Goal: Communication & Community: Answer question/provide support

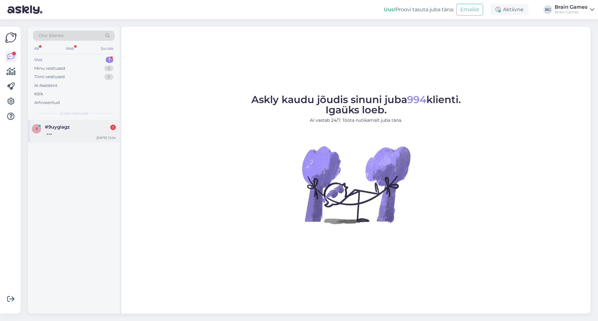
click at [65, 135] on div at bounding box center [80, 133] width 71 height 6
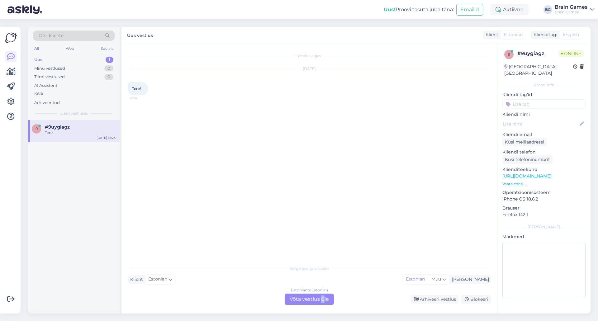
click at [323, 302] on div "Estonian to Estonian Võta vestlus üle" at bounding box center [309, 299] width 49 height 11
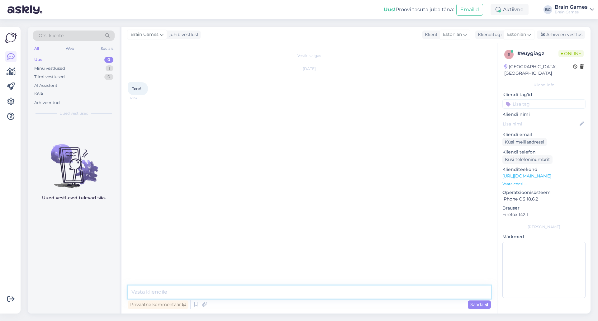
click at [324, 289] on textarea at bounding box center [309, 292] width 363 height 13
type textarea "Tere!"
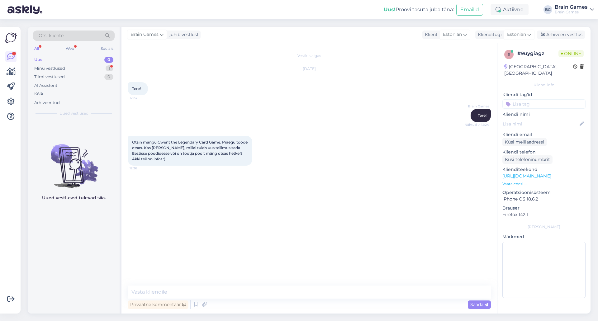
click at [208, 222] on div "Vestlus algas [DATE] Tere! 12:24 Brain Games Tere! Nähtud ✓ 12:24 Otsin mängu G…" at bounding box center [312, 164] width 369 height 231
click at [253, 293] on textarea at bounding box center [309, 292] width 363 height 13
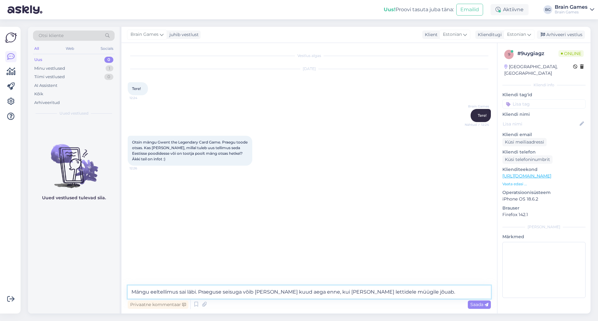
type textarea "Mängu eeltellimus sai läbi. Praeguse seisuga võib [PERSON_NAME] kuud aega enne,…"
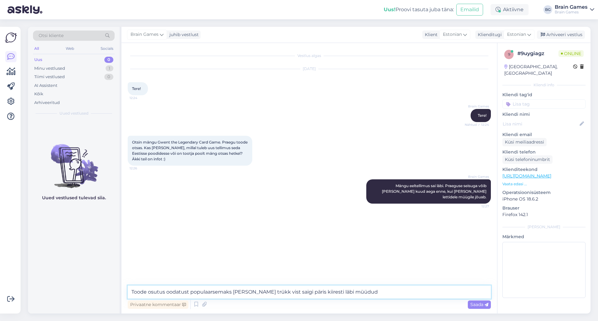
type textarea "Toode osutus oodatust populaarsemaks [PERSON_NAME] trükk vist saigi päris kiire…"
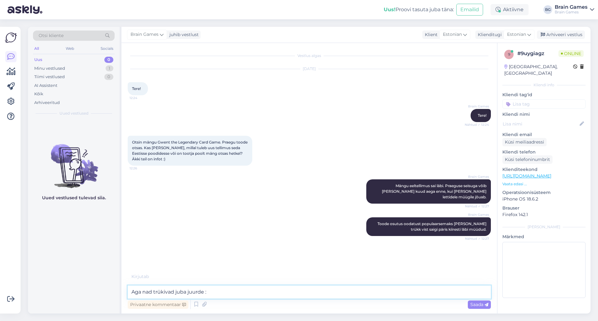
type textarea "Aga nad trükivad juba juurde :)"
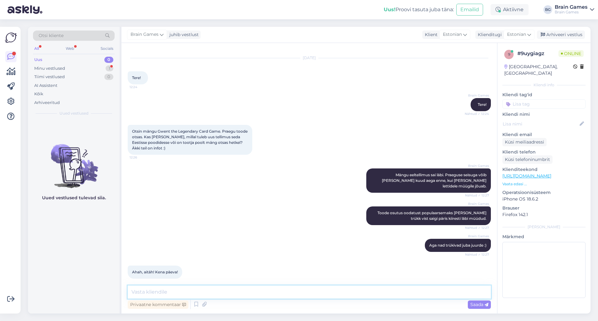
type textarea "K"
type textarea "Ilusat päeva Teilegi!"
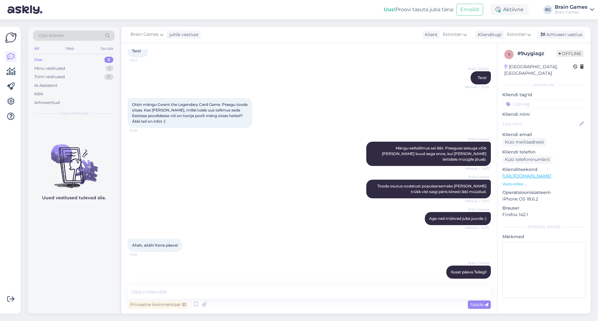
click at [329, 167] on div "Brain Games Mängu eeltellimus sai läbi. Praeguse seisuga võib [PERSON_NAME] kuu…" at bounding box center [309, 154] width 363 height 38
click at [228, 189] on div "Brain Games Toode osutus oodatust populaarsemaks [PERSON_NAME] trükk vist saigi…" at bounding box center [309, 189] width 363 height 32
